Goal: Transaction & Acquisition: Purchase product/service

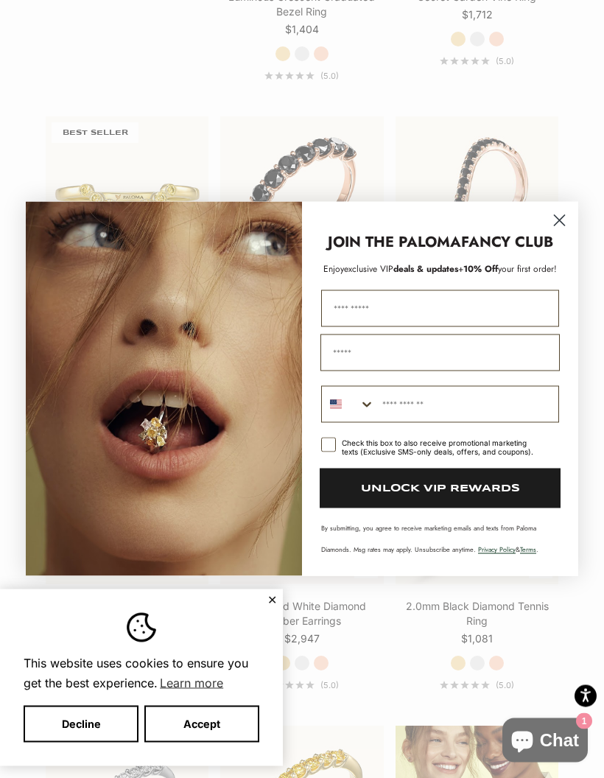
scroll to position [1664, 0]
click at [564, 233] on circle "Close dialog" at bounding box center [560, 221] width 24 height 24
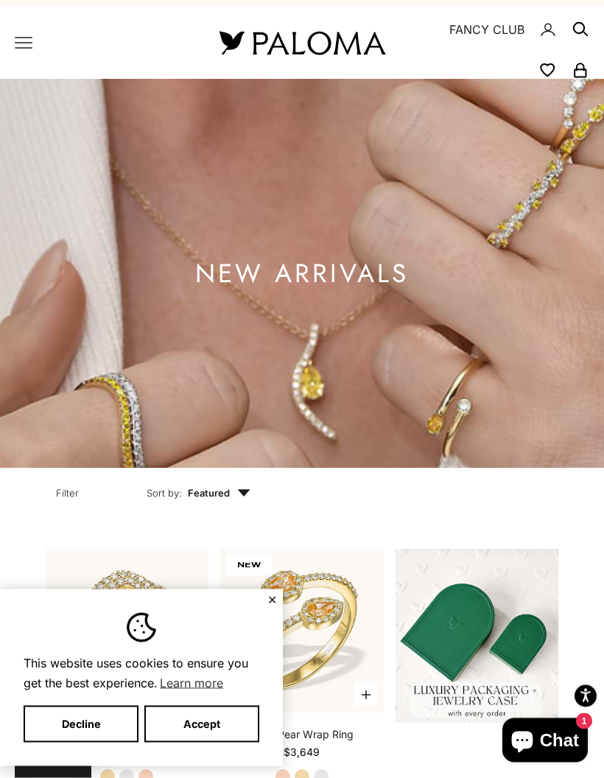
scroll to position [0, 0]
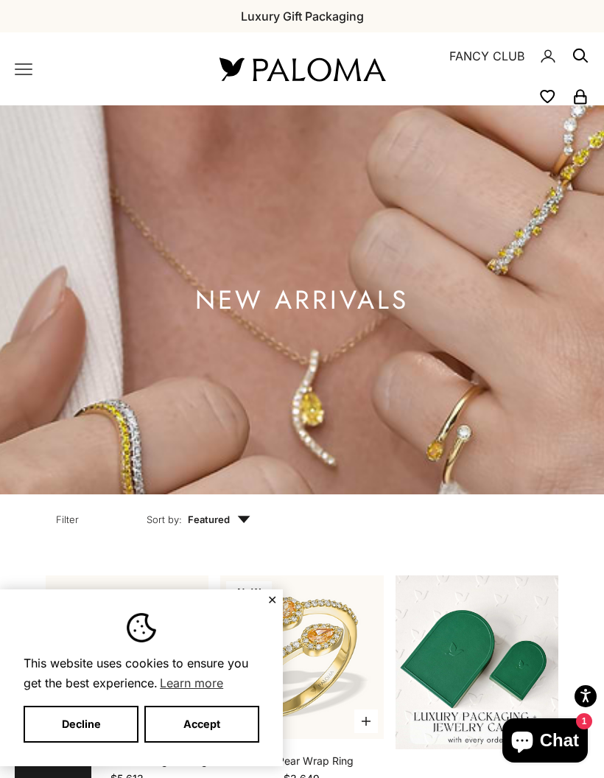
click at [27, 69] on icon "Primary navigation" at bounding box center [23, 69] width 16 height 10
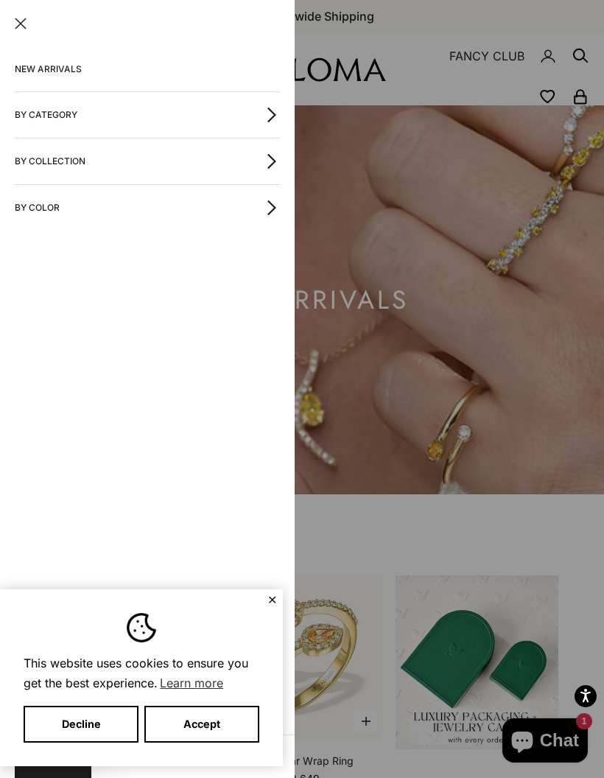
click at [264, 120] on icon "button" at bounding box center [272, 115] width 16 height 16
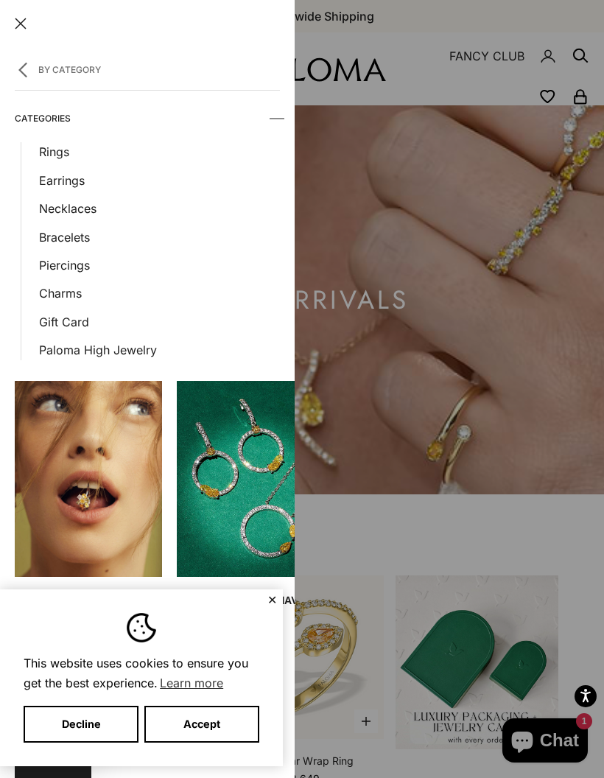
click at [86, 209] on link "Necklaces" at bounding box center [159, 208] width 241 height 19
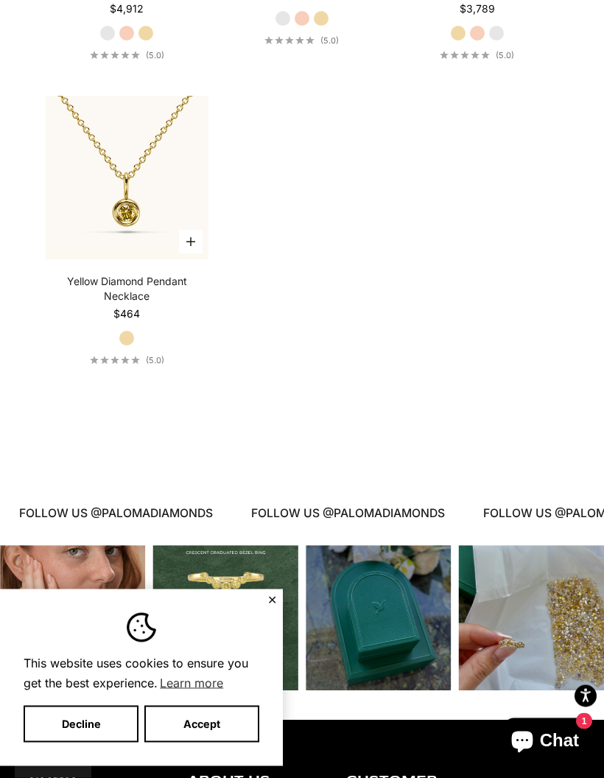
scroll to position [2310, 0]
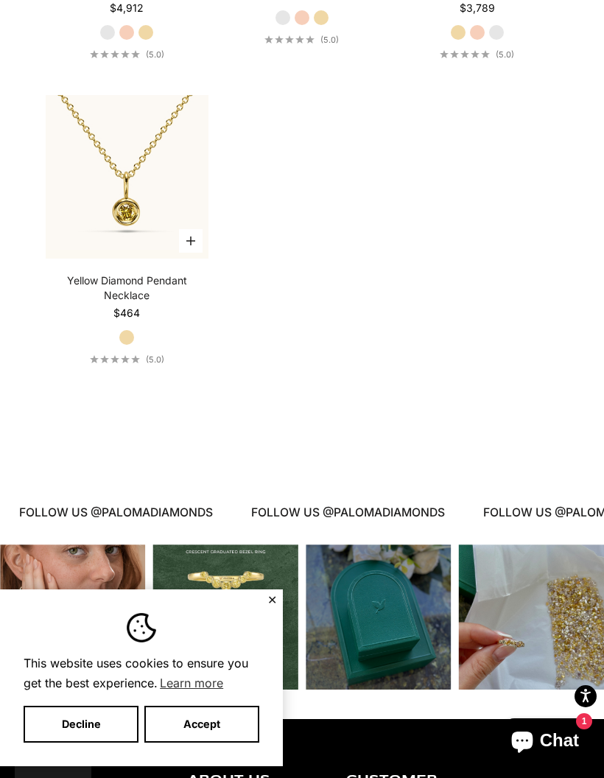
click at [125, 237] on img at bounding box center [127, 177] width 180 height 180
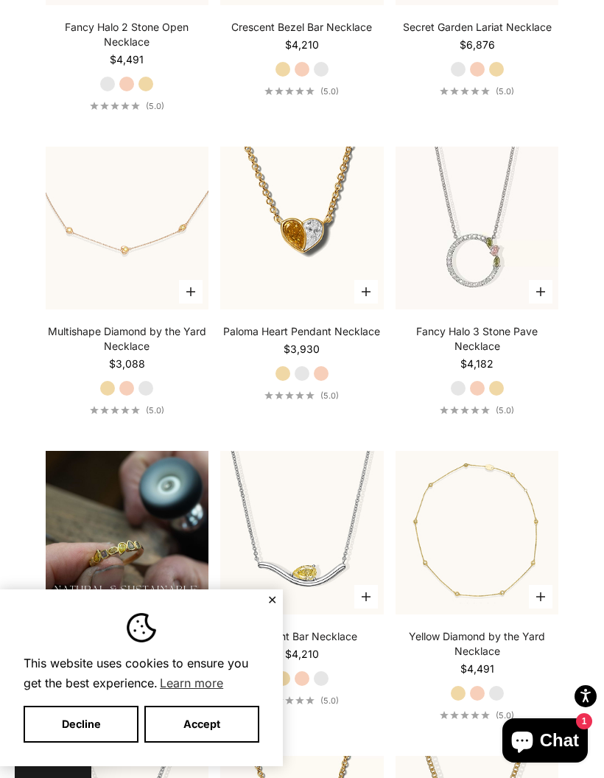
scroll to position [1038, 0]
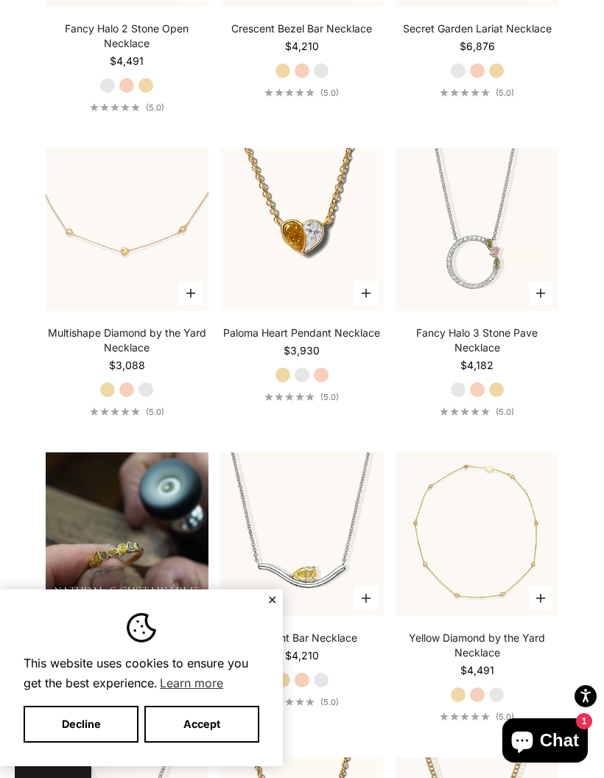
click at [494, 294] on video "#YellowGold\a#RoseGold\a#WhiteGold" at bounding box center [478, 230] width 180 height 180
